Goal: Transaction & Acquisition: Purchase product/service

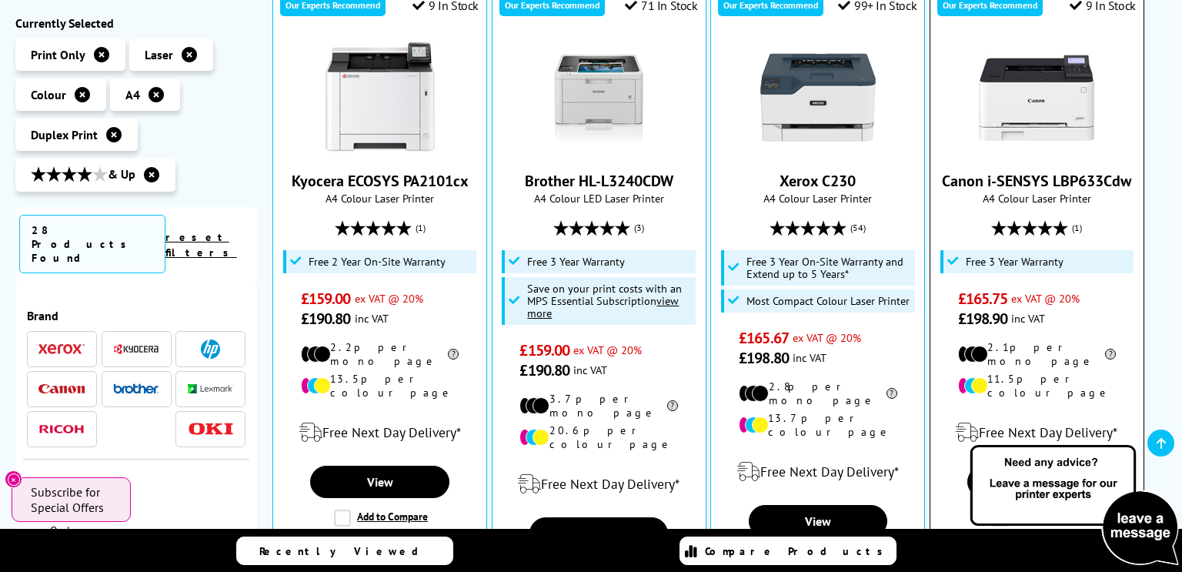
scroll to position [346, 0]
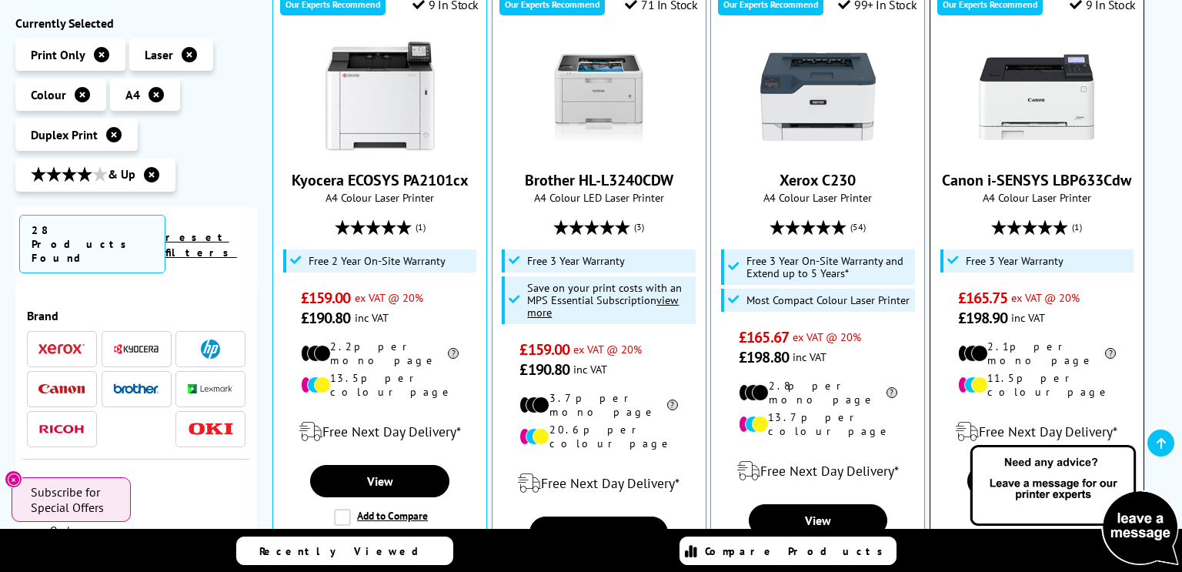
click at [1048, 101] on img at bounding box center [1036, 96] width 115 height 115
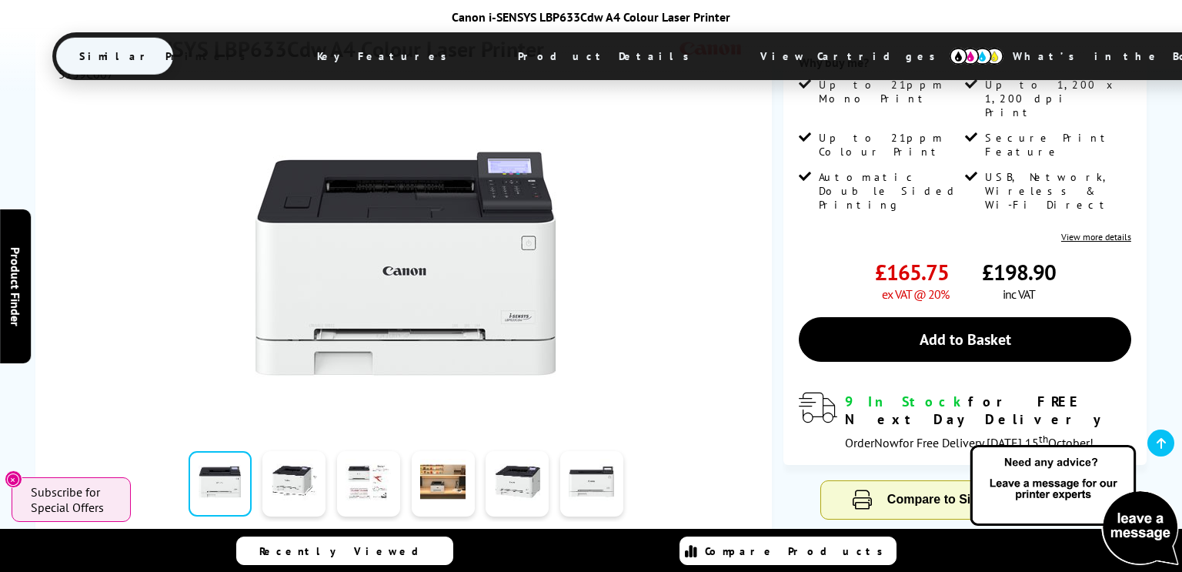
scroll to position [263, 0]
click at [296, 469] on link at bounding box center [293, 484] width 63 height 65
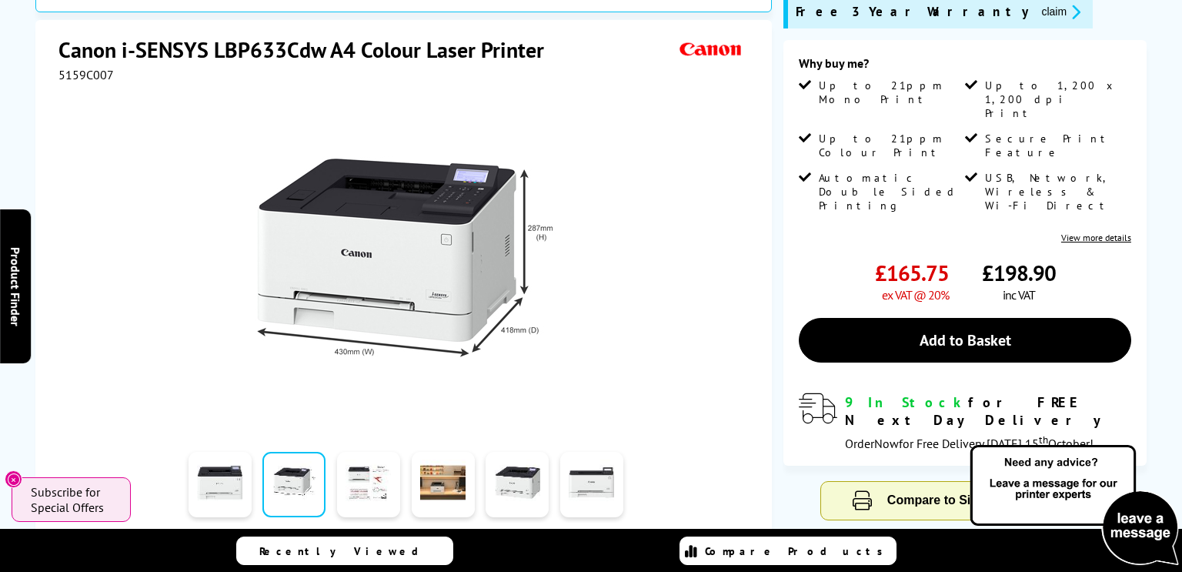
scroll to position [0, 0]
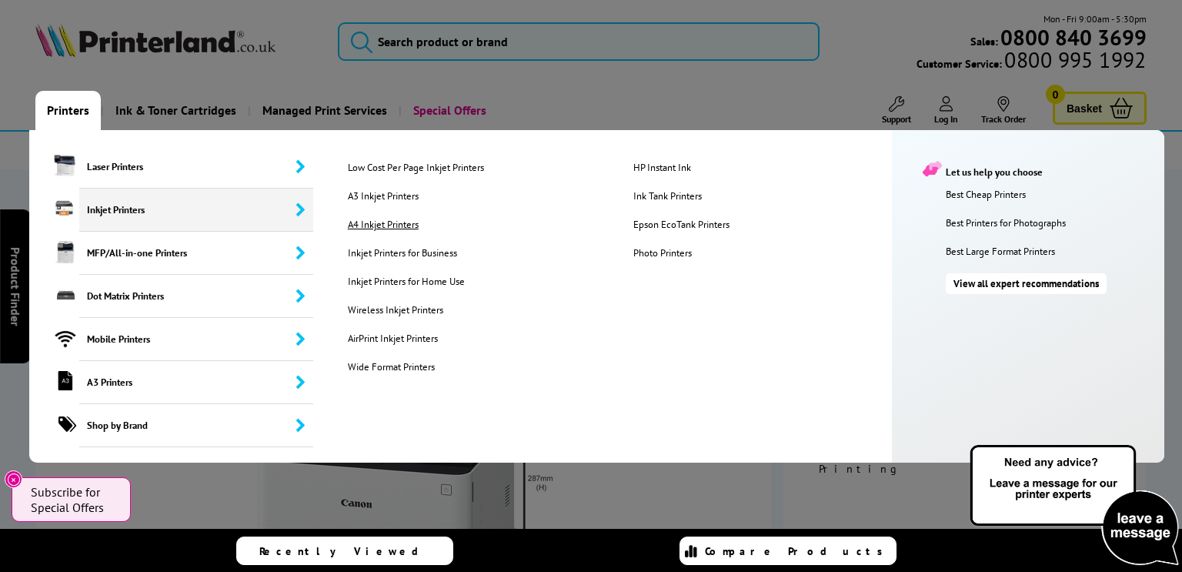
click at [379, 222] on link "A4 Inkjet Printers" at bounding box center [478, 224] width 284 height 13
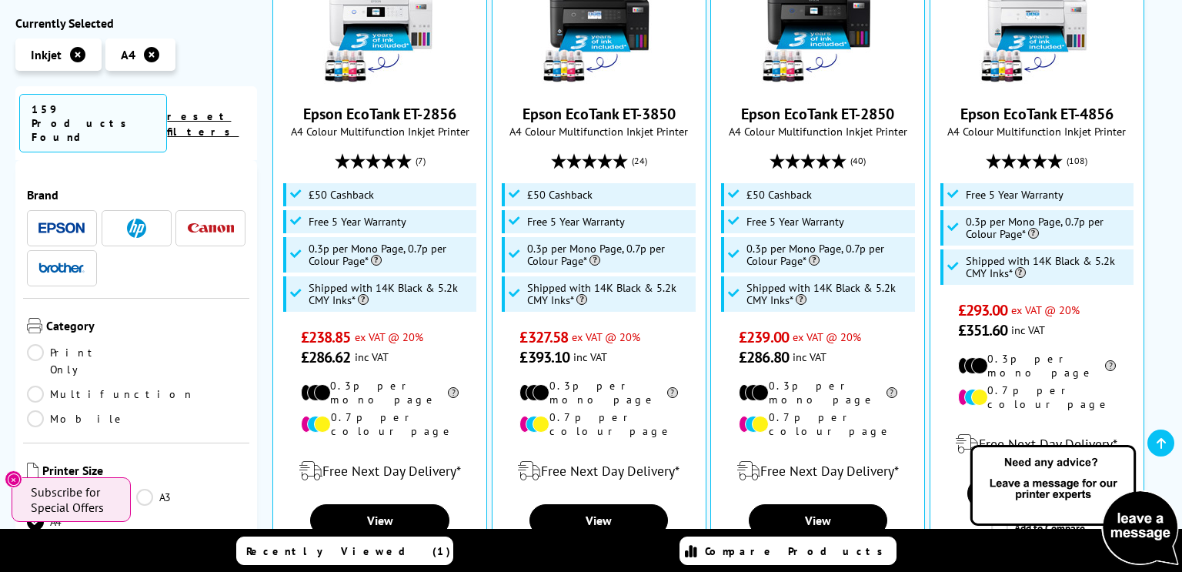
click at [36, 344] on link "Print Only" at bounding box center [81, 361] width 109 height 34
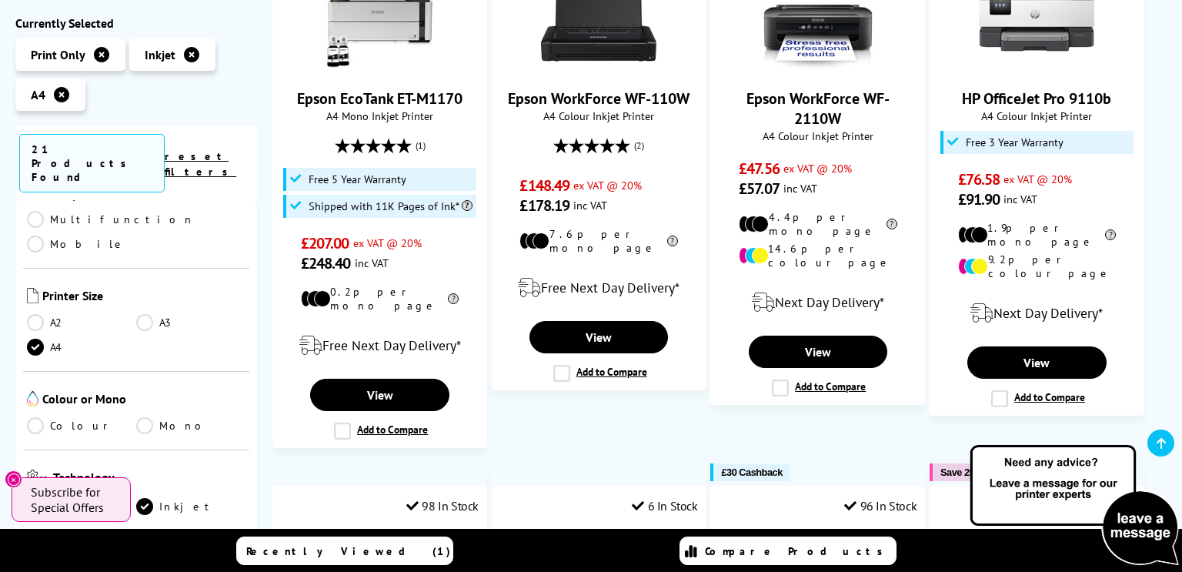
scroll to position [175, 0]
click at [37, 416] on link "Colour" at bounding box center [81, 424] width 109 height 17
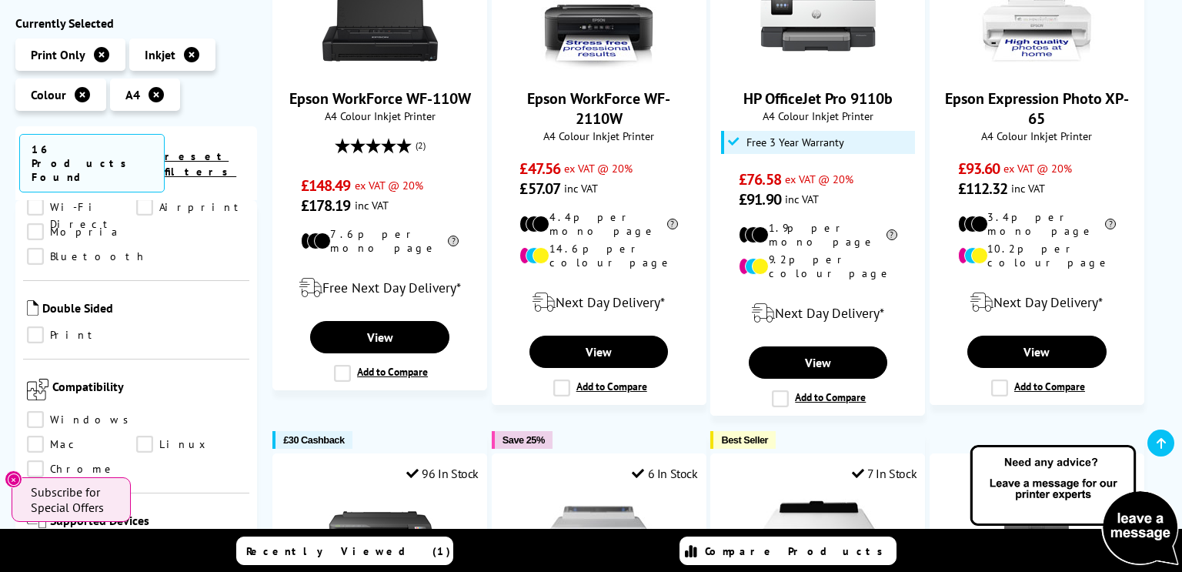
scroll to position [692, 0]
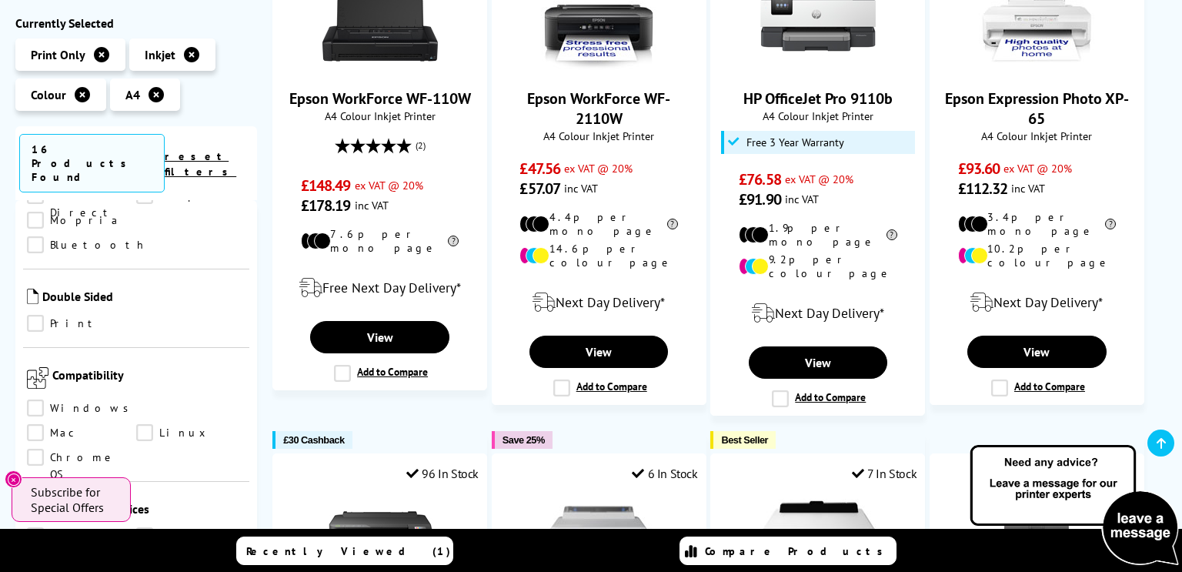
click at [35, 315] on link "Print" at bounding box center [81, 323] width 109 height 17
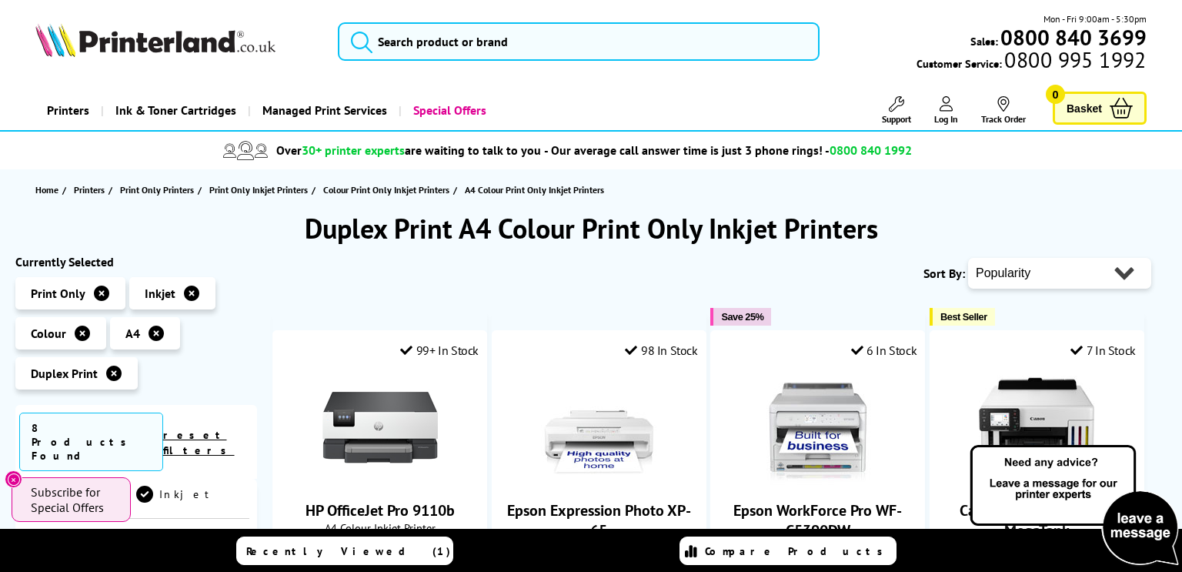
click at [1078, 277] on select "Popularity Rating Price - Low to High Price - High to Low Running Costs - Low t…" at bounding box center [1059, 273] width 183 height 31
select select "Price Ascending"
click at [968, 258] on select "Popularity Rating Price - Low to High Price - High to Low Running Costs - Low t…" at bounding box center [1059, 273] width 183 height 31
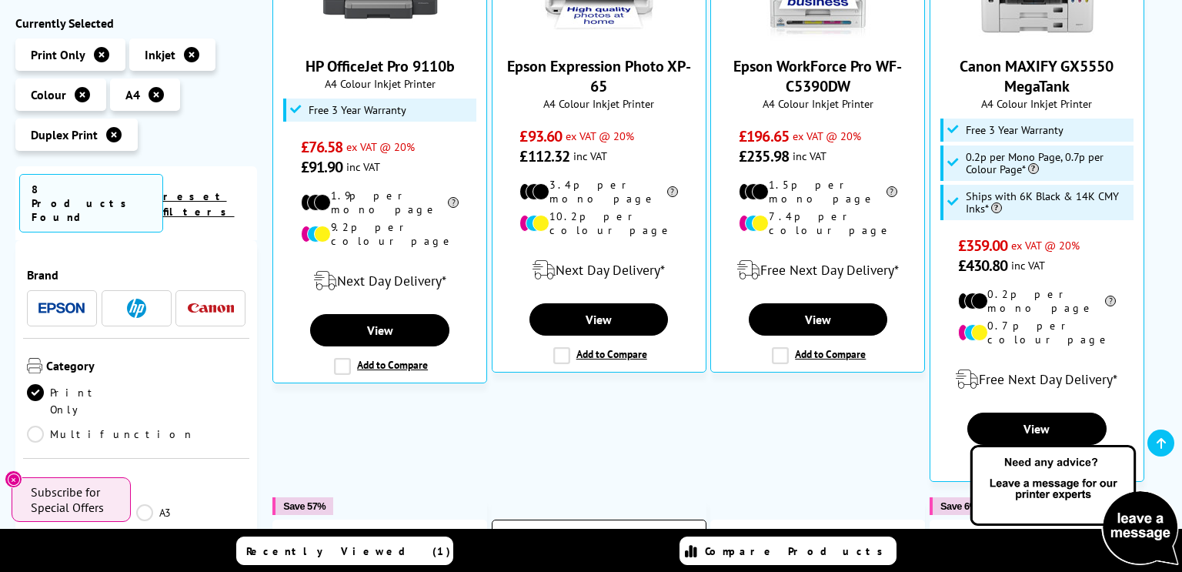
scroll to position [449, 0]
